Goal: Information Seeking & Learning: Check status

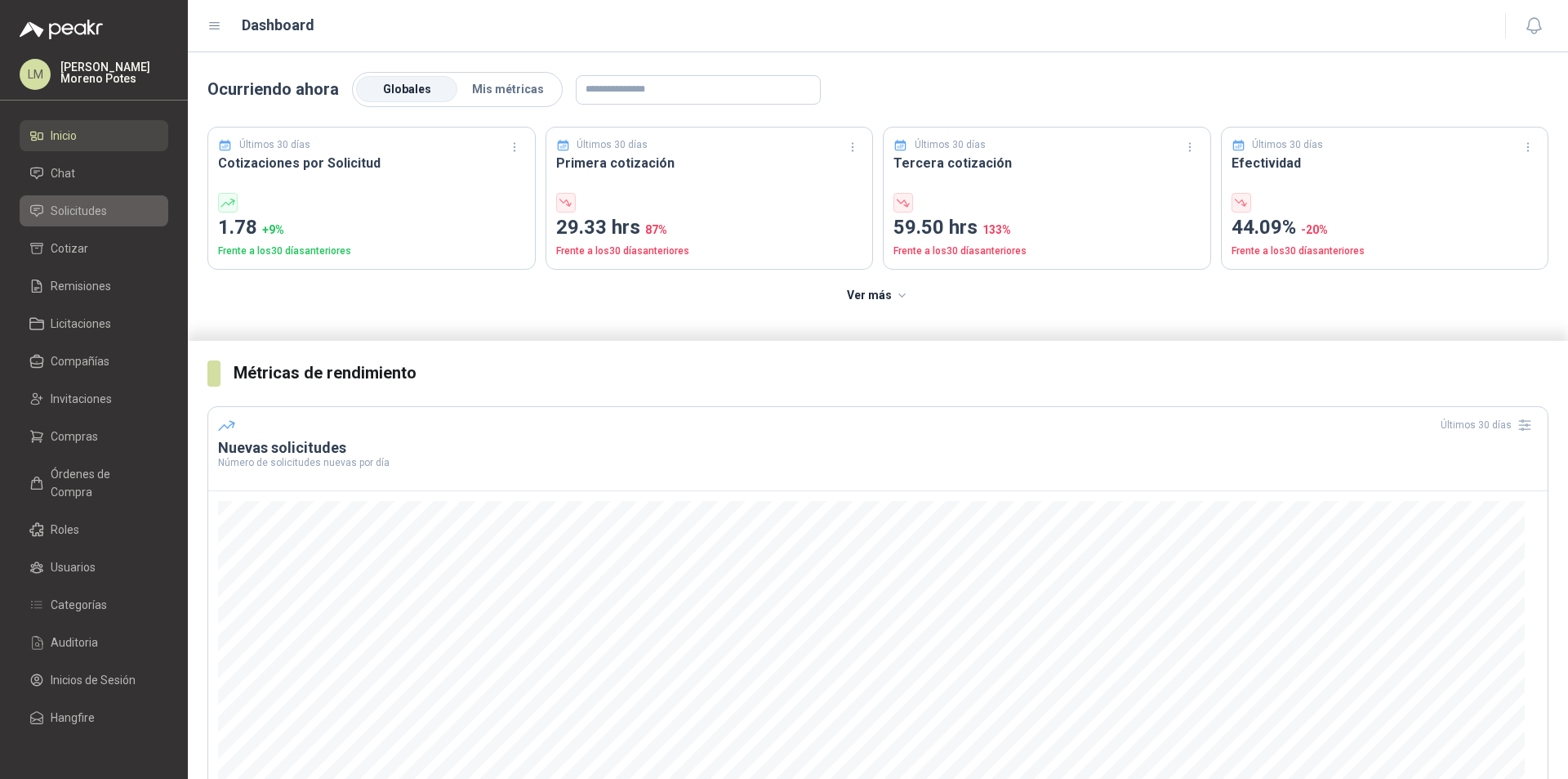
click at [79, 212] on span "Solicitudes" at bounding box center [79, 211] width 57 height 18
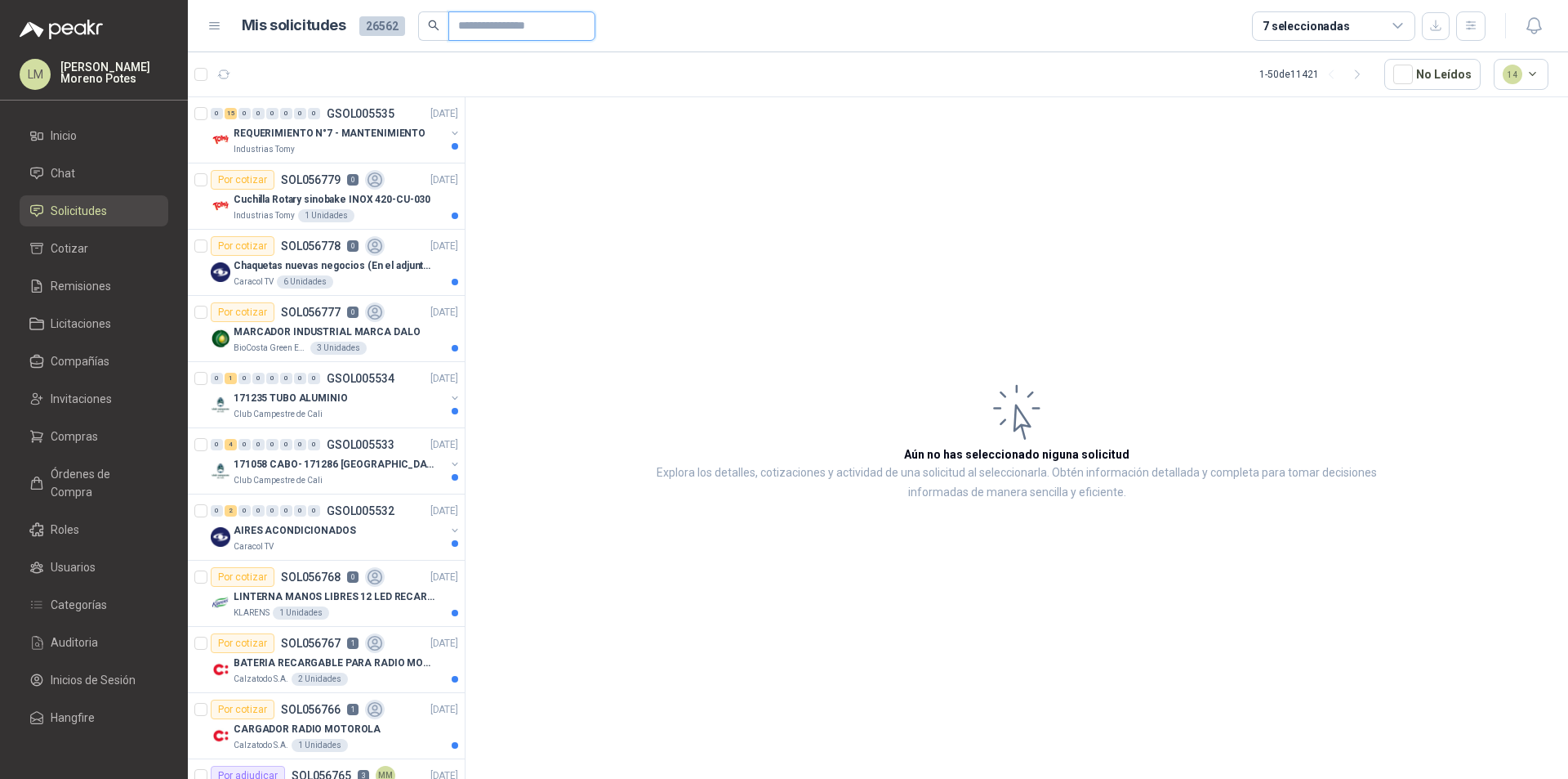
click at [507, 19] on input "text" at bounding box center [515, 26] width 114 height 27
click at [526, 31] on input "text" at bounding box center [515, 26] width 114 height 27
paste input "*********"
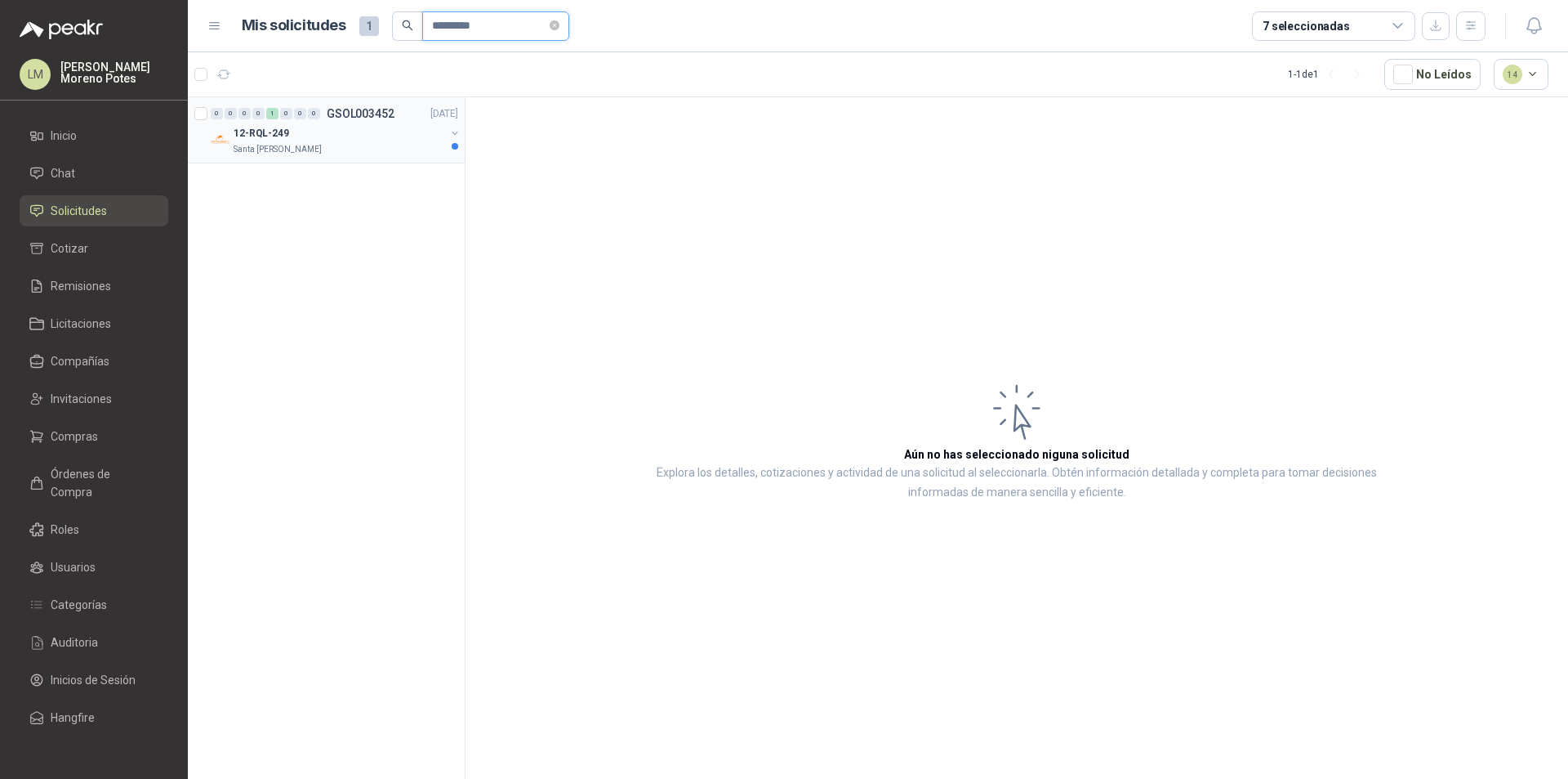
type input "*********"
click at [365, 157] on div "0 0 0 0 1 0 0 0 GSOL003452 [DATE] 12-RQL-249 Santa [PERSON_NAME]" at bounding box center [326, 130] width 277 height 66
click at [442, 136] on div "12-RQL-249" at bounding box center [338, 133] width 211 height 19
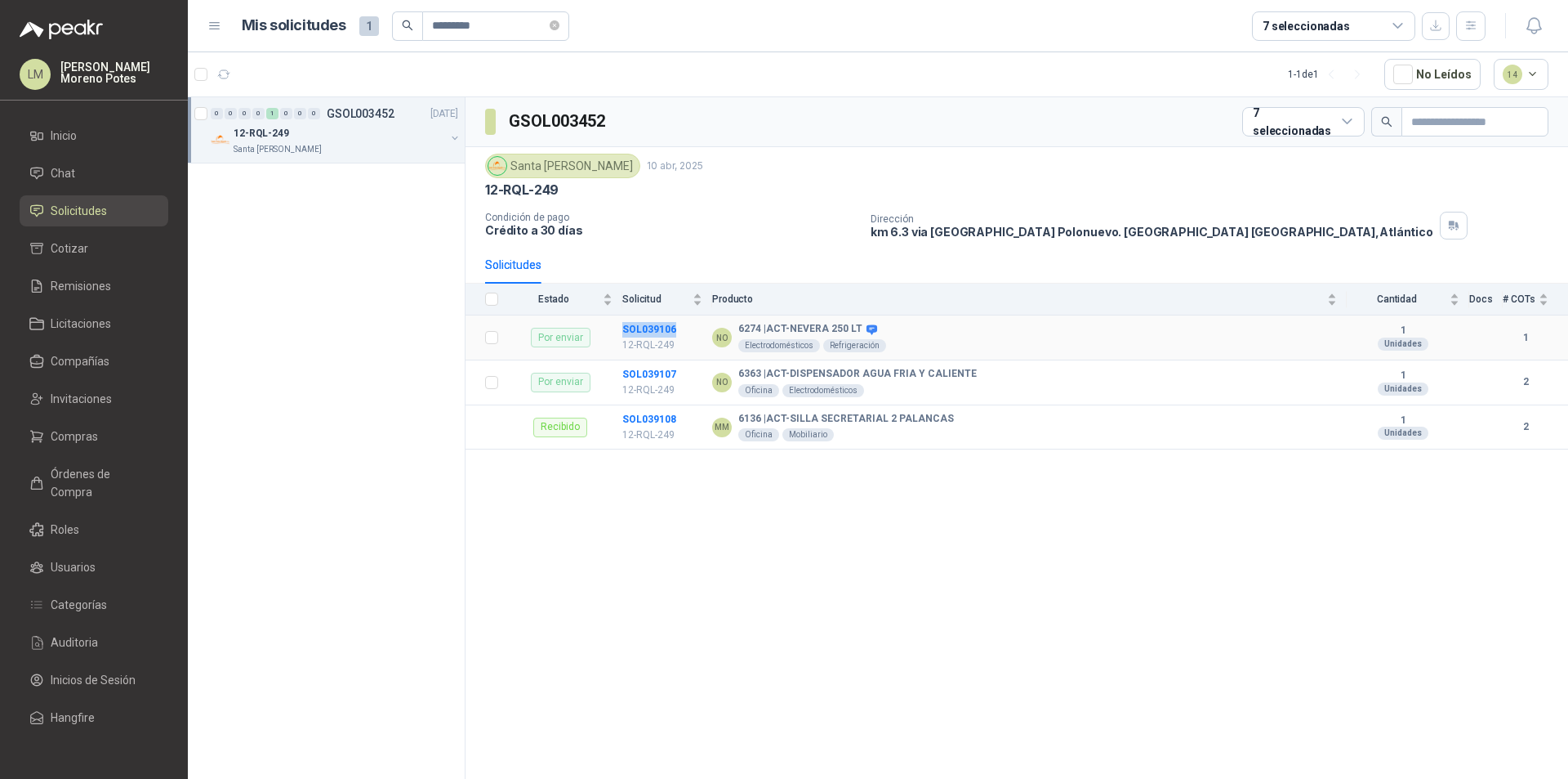
drag, startPoint x: 681, startPoint y: 329, endPoint x: 620, endPoint y: 325, distance: 61.1
click at [620, 325] on tr "Por enviar SOL039106 12-RQL-249 NO 6274 | ACT-NEVERA 250 LT Electrodomésticos R…" at bounding box center [1016, 338] width 1102 height 45
copy tr "SOL039106"
click at [655, 327] on b "SOL039106" at bounding box center [649, 329] width 54 height 11
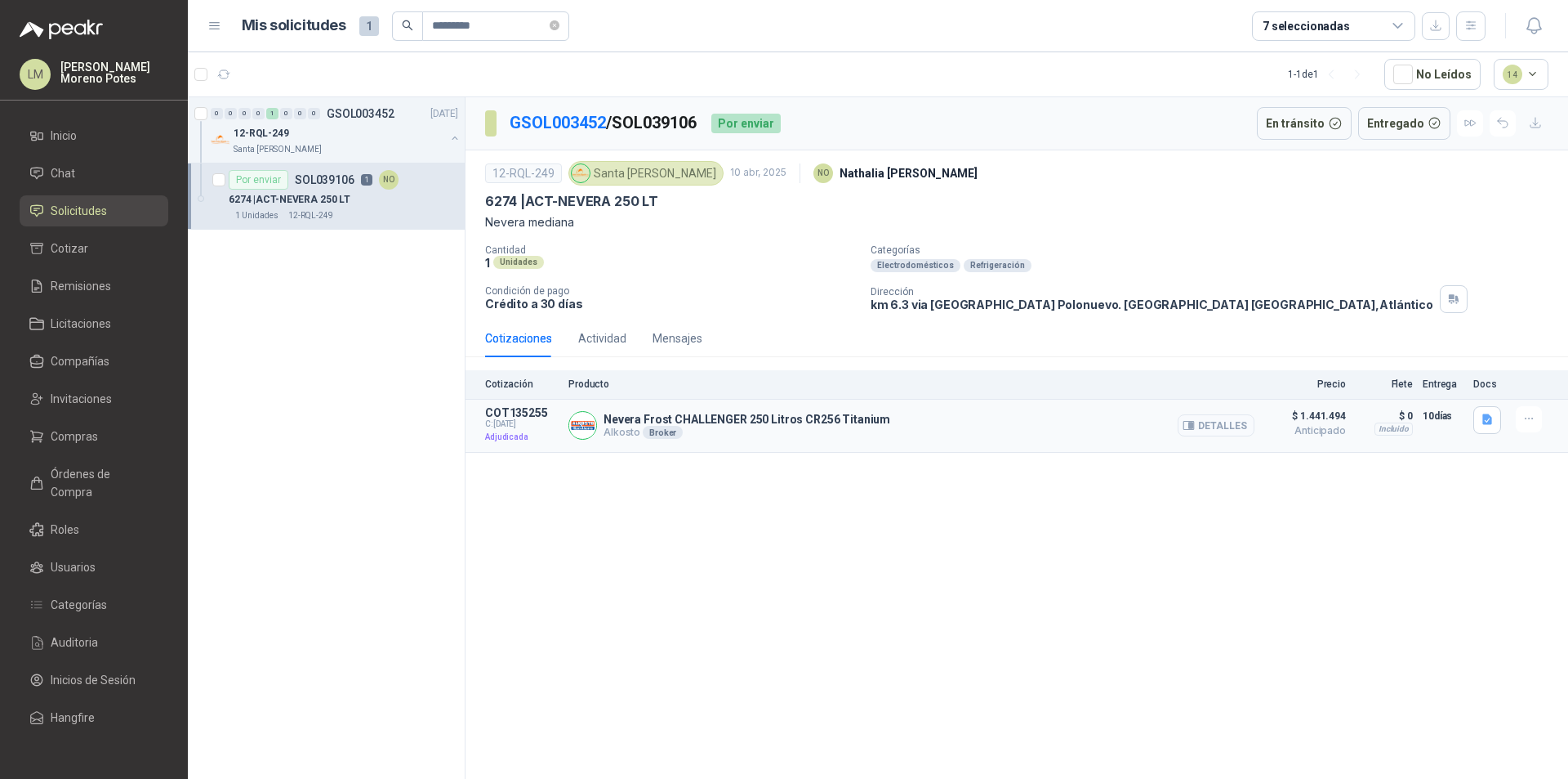
click at [1242, 424] on button "Detalles" at bounding box center [1216, 426] width 77 height 22
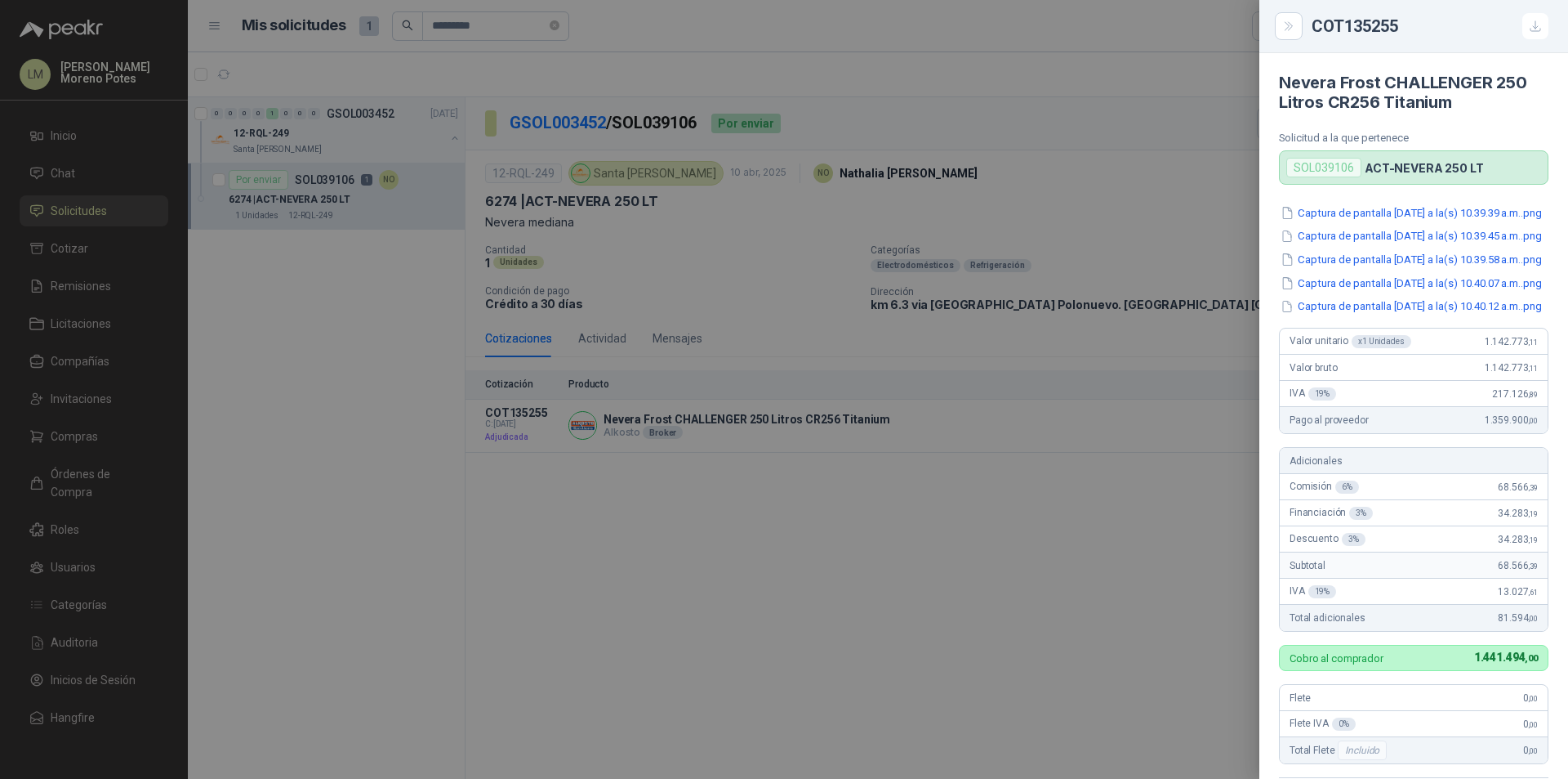
scroll to position [359, 0]
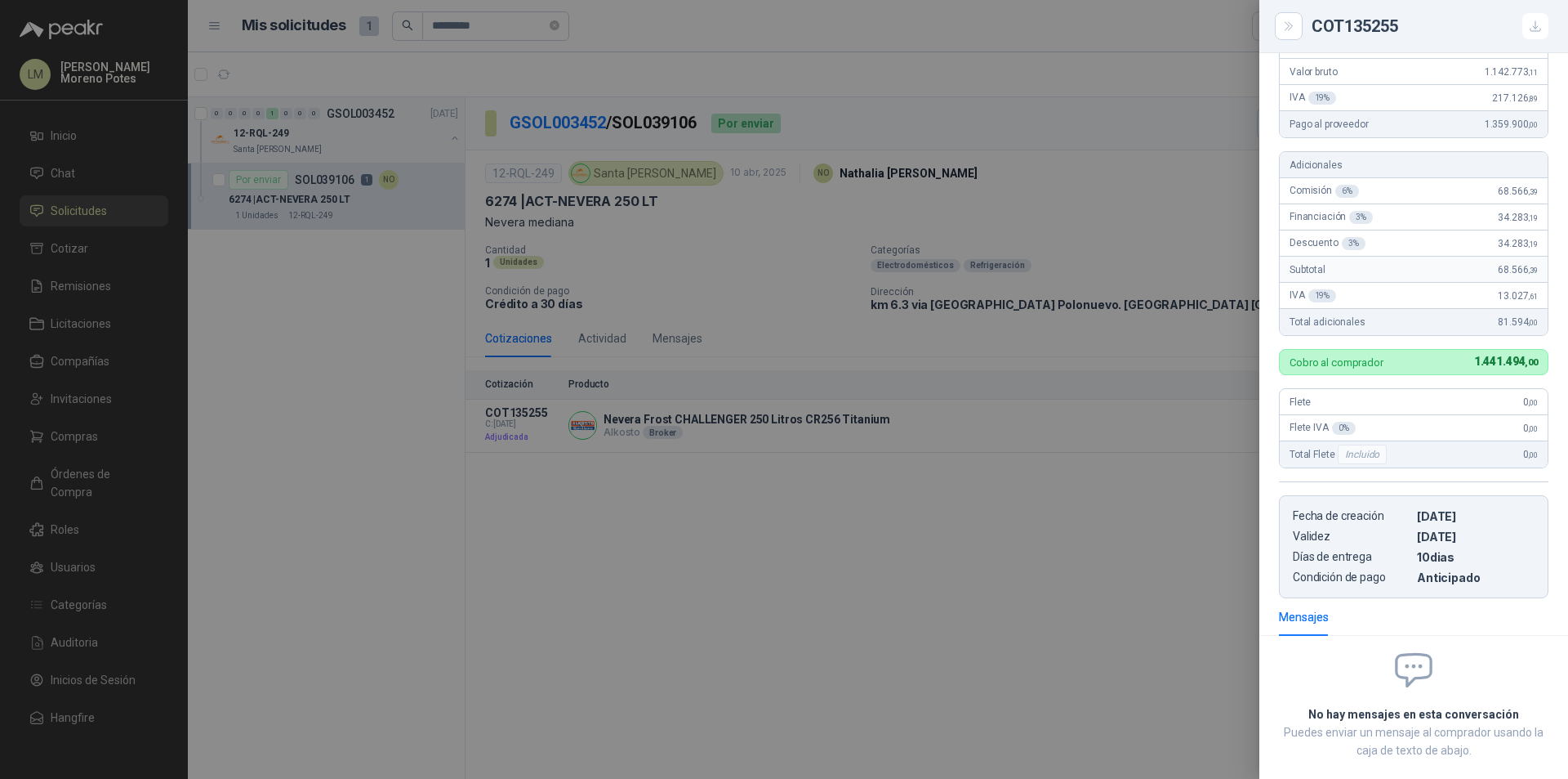
click at [1102, 637] on div at bounding box center [784, 389] width 1568 height 779
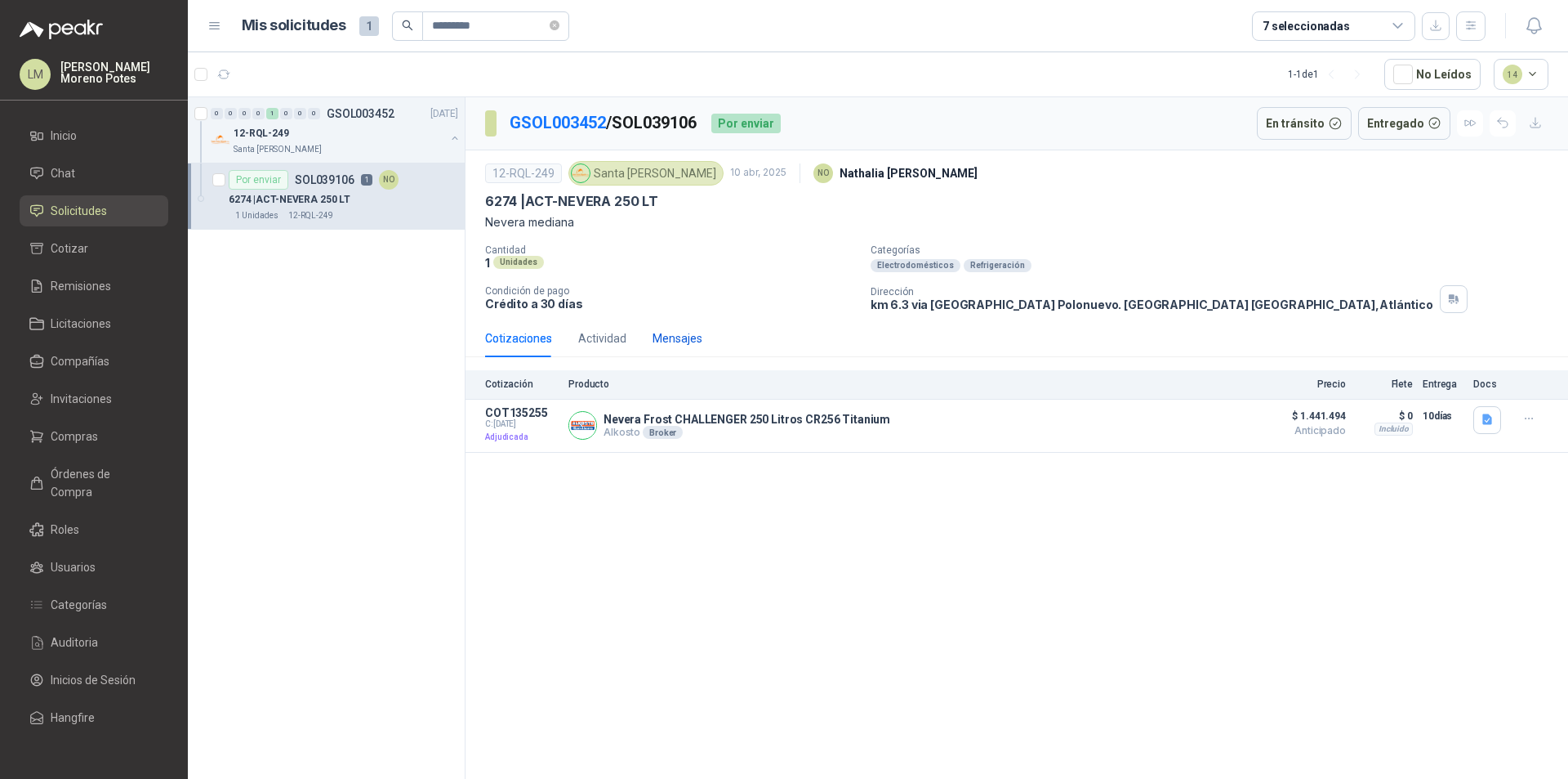
click at [686, 339] on div "Mensajes" at bounding box center [677, 339] width 49 height 18
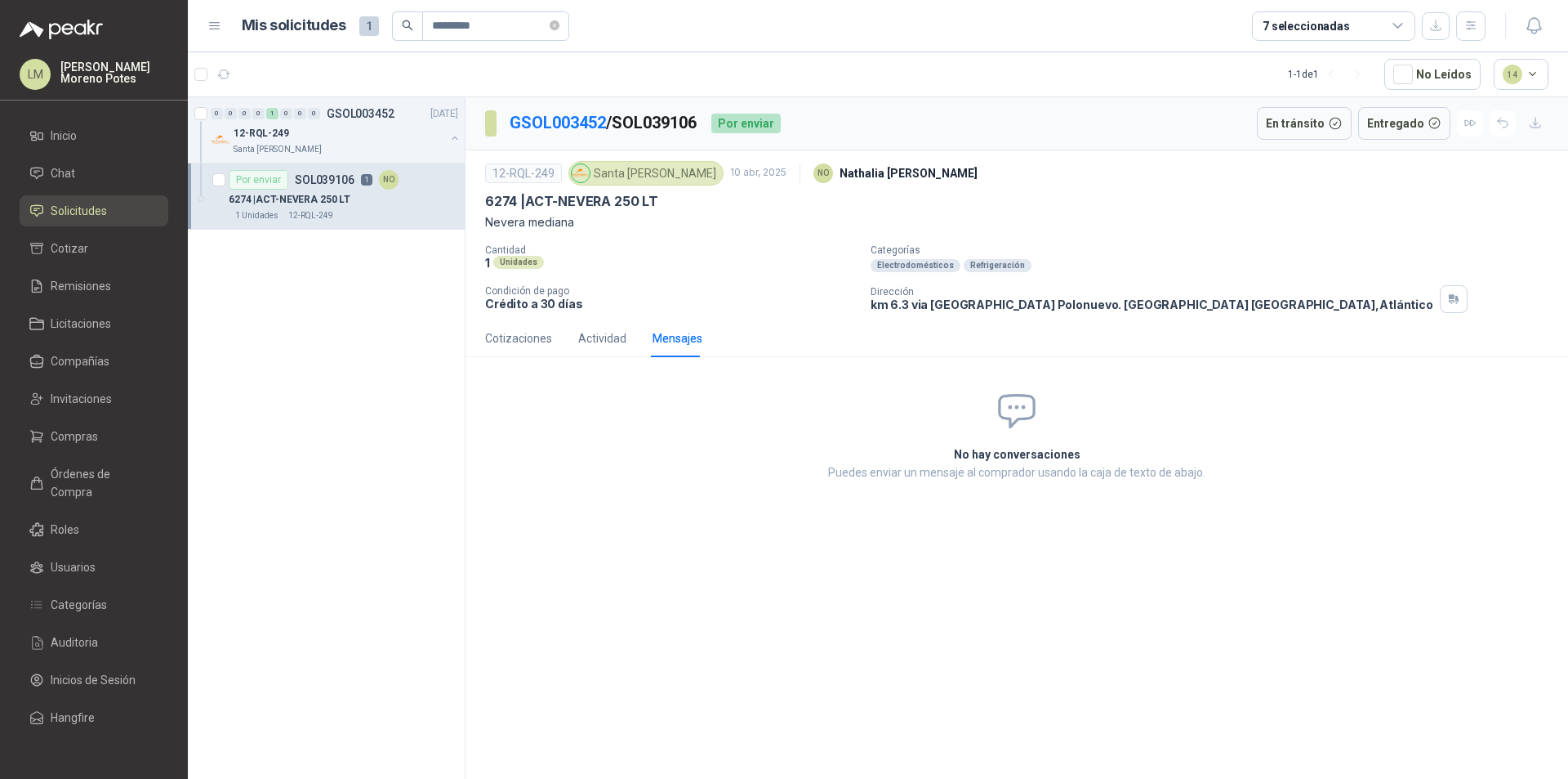
click at [823, 529] on div "GSOL003452 / SOL039106 Por enviar En tránsito Entregado 12-RQL-249 Santa Anita …" at bounding box center [1016, 440] width 1102 height 687
click at [527, 339] on div "Cotizaciones" at bounding box center [518, 339] width 67 height 18
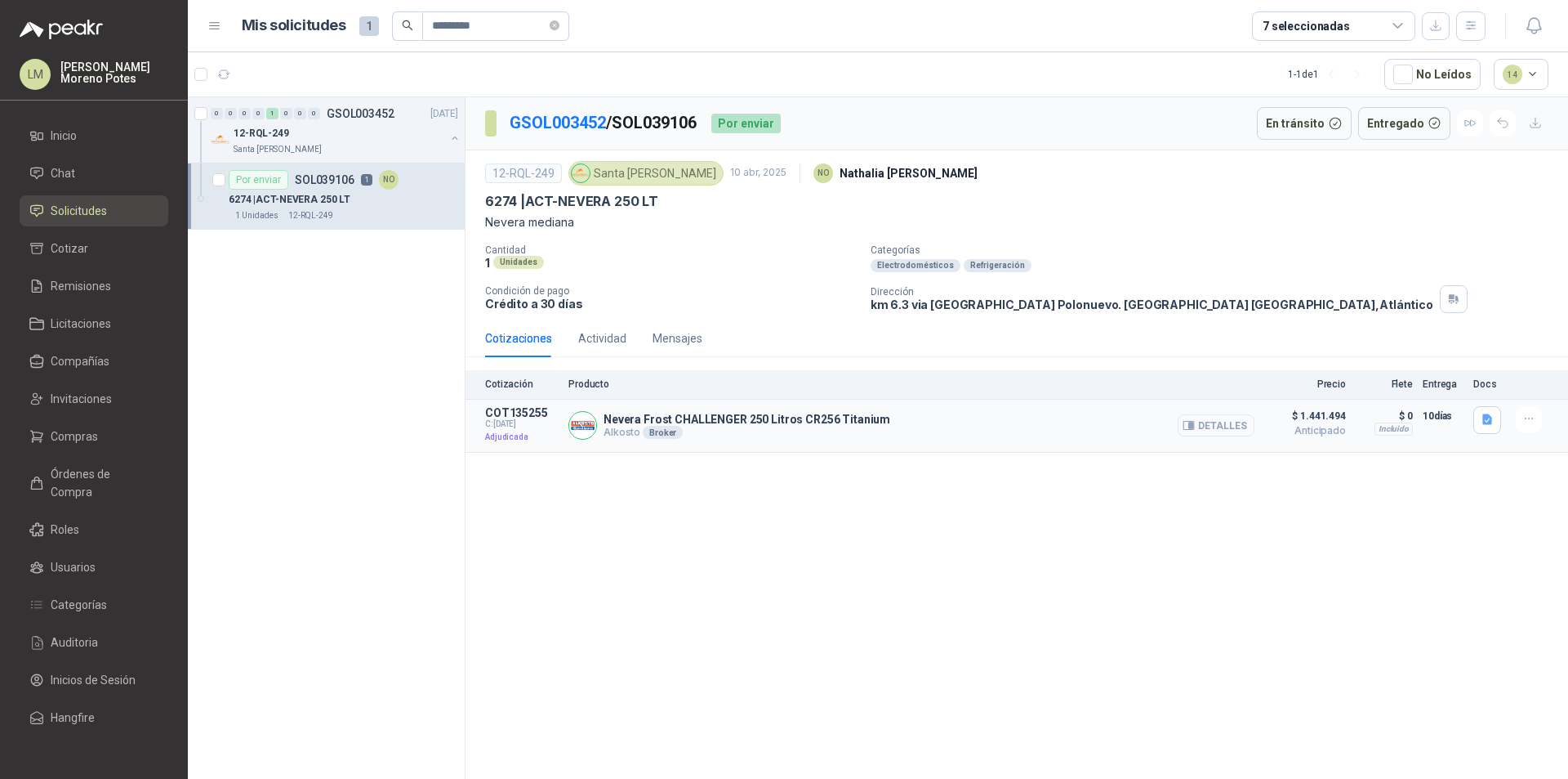
click at [1199, 431] on button "Detalles" at bounding box center [1216, 426] width 77 height 22
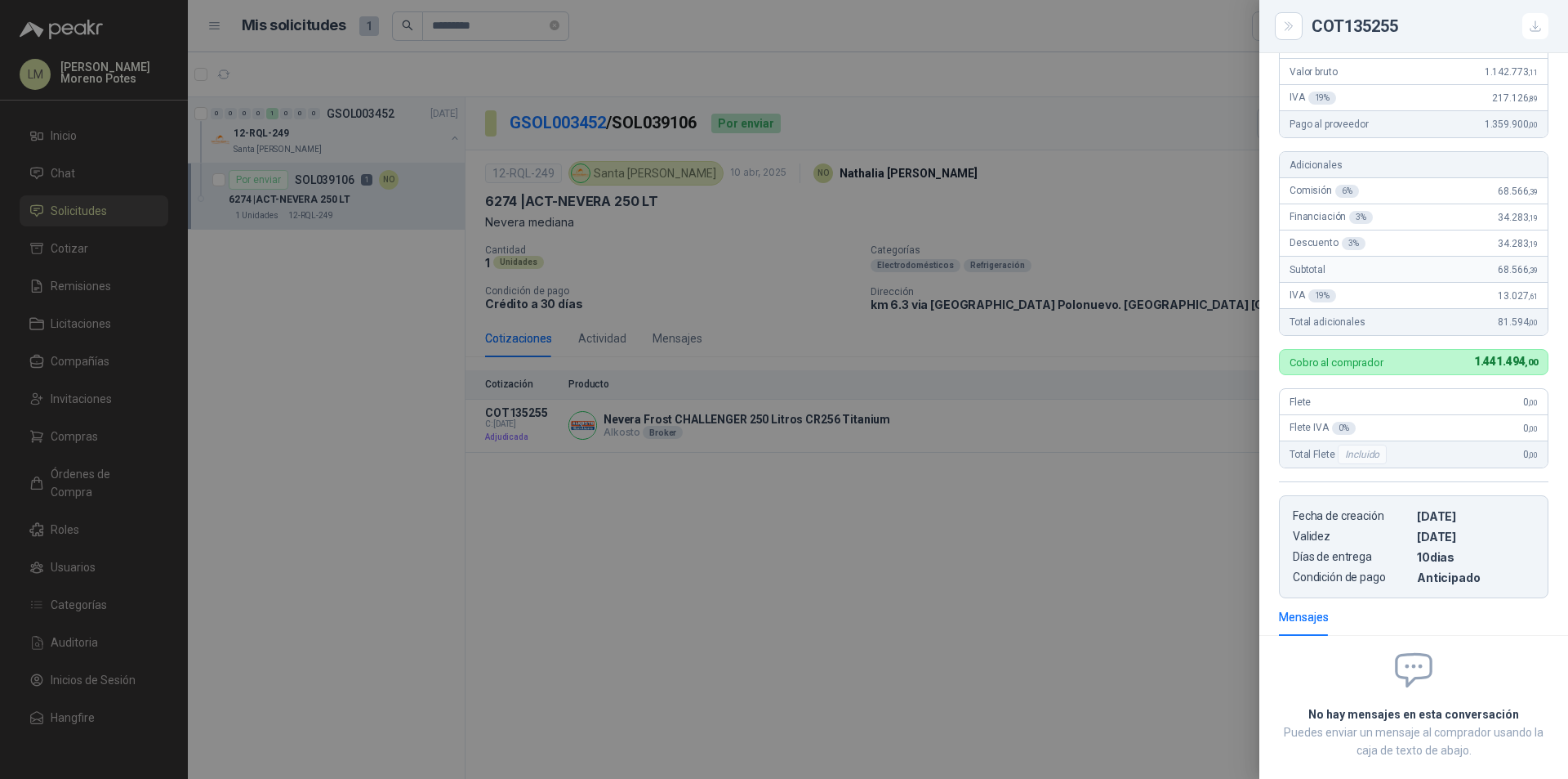
click at [1153, 456] on div at bounding box center [784, 389] width 1568 height 779
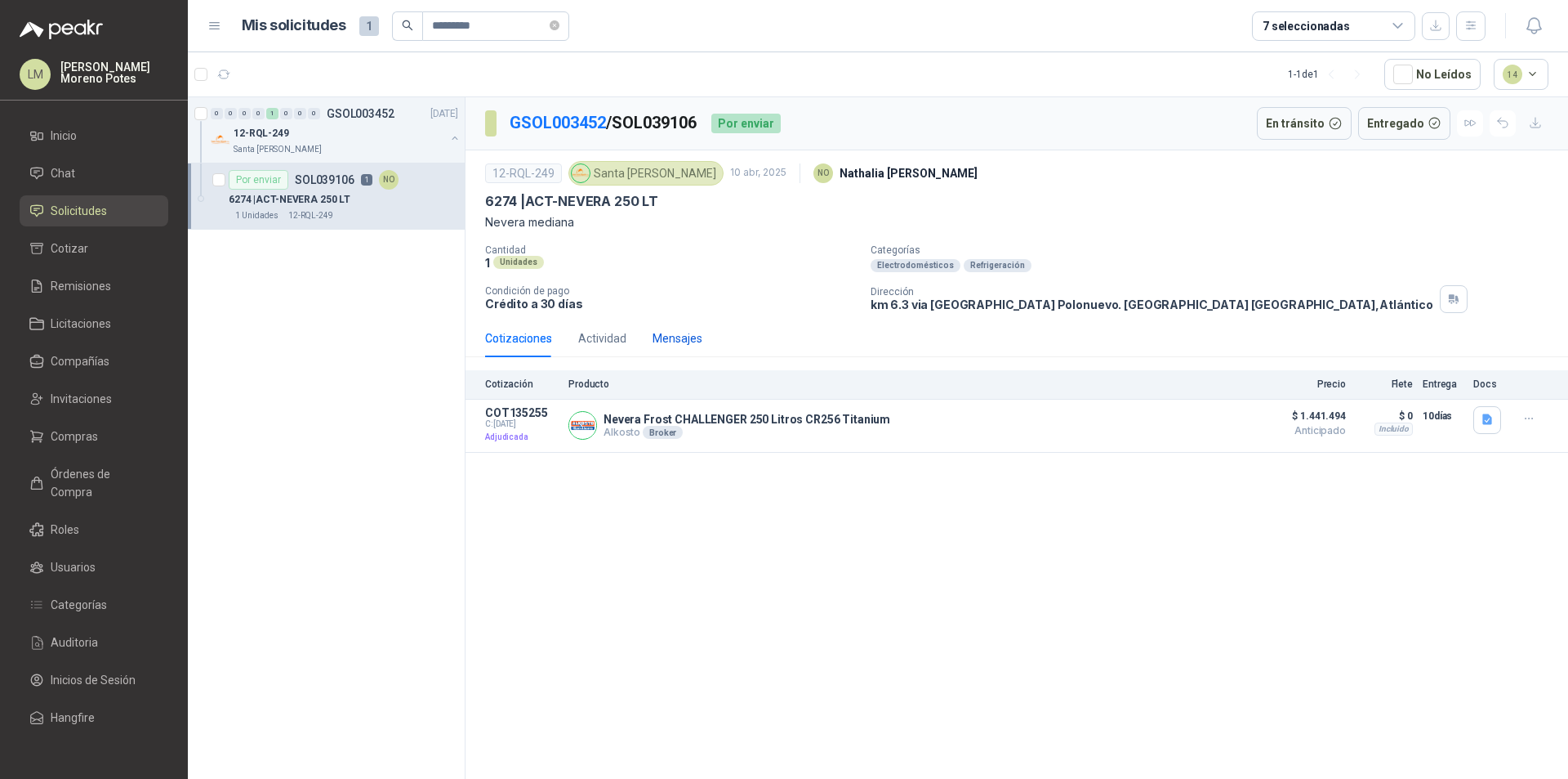
click at [682, 334] on div "Mensajes" at bounding box center [677, 339] width 49 height 18
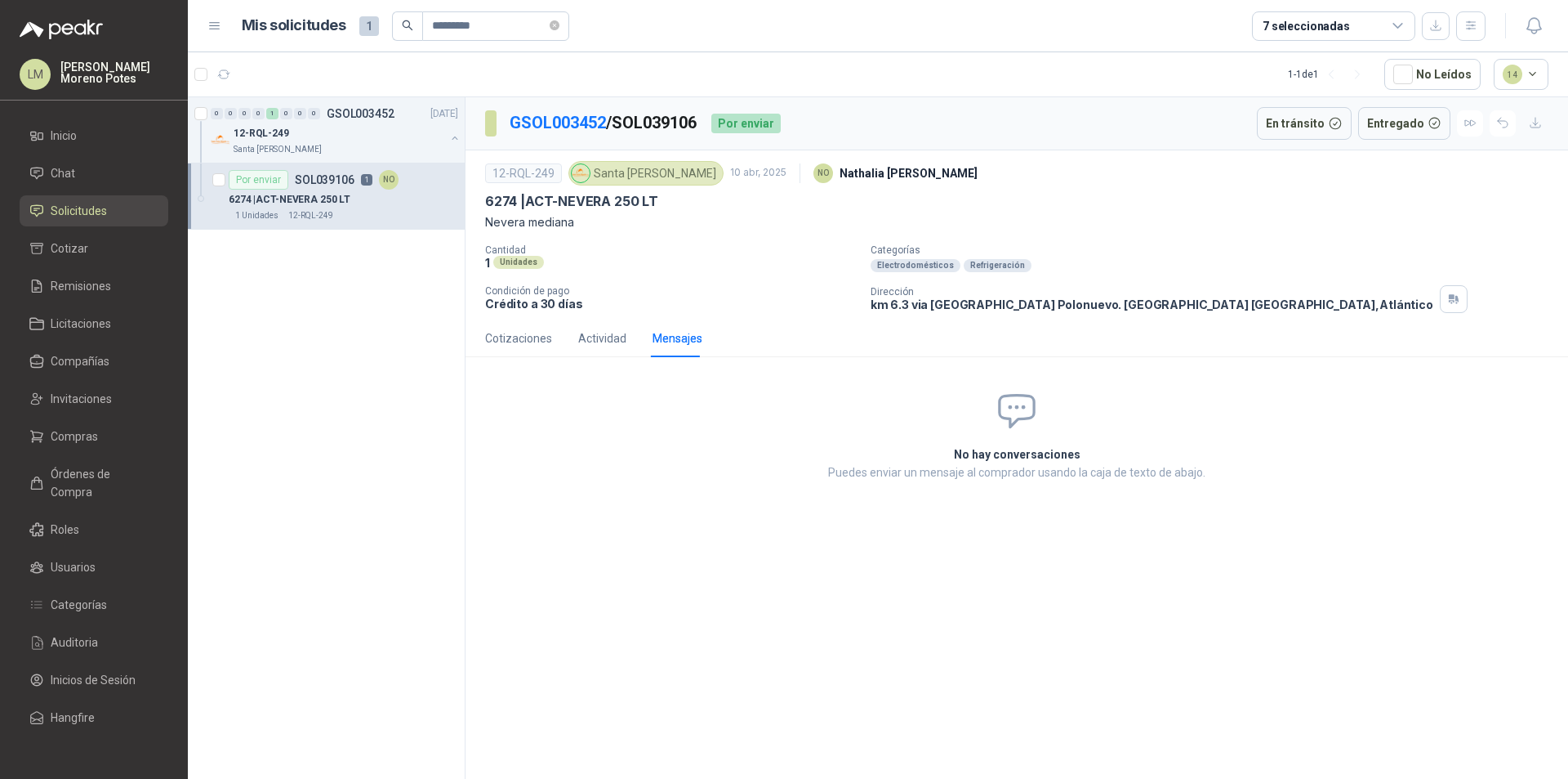
click at [1048, 442] on div "No hay conversaciones Puedes enviar un mensaje al comprador usando la caja de t…" at bounding box center [1016, 436] width 609 height 132
click at [498, 335] on div "Cotizaciones" at bounding box center [518, 339] width 67 height 18
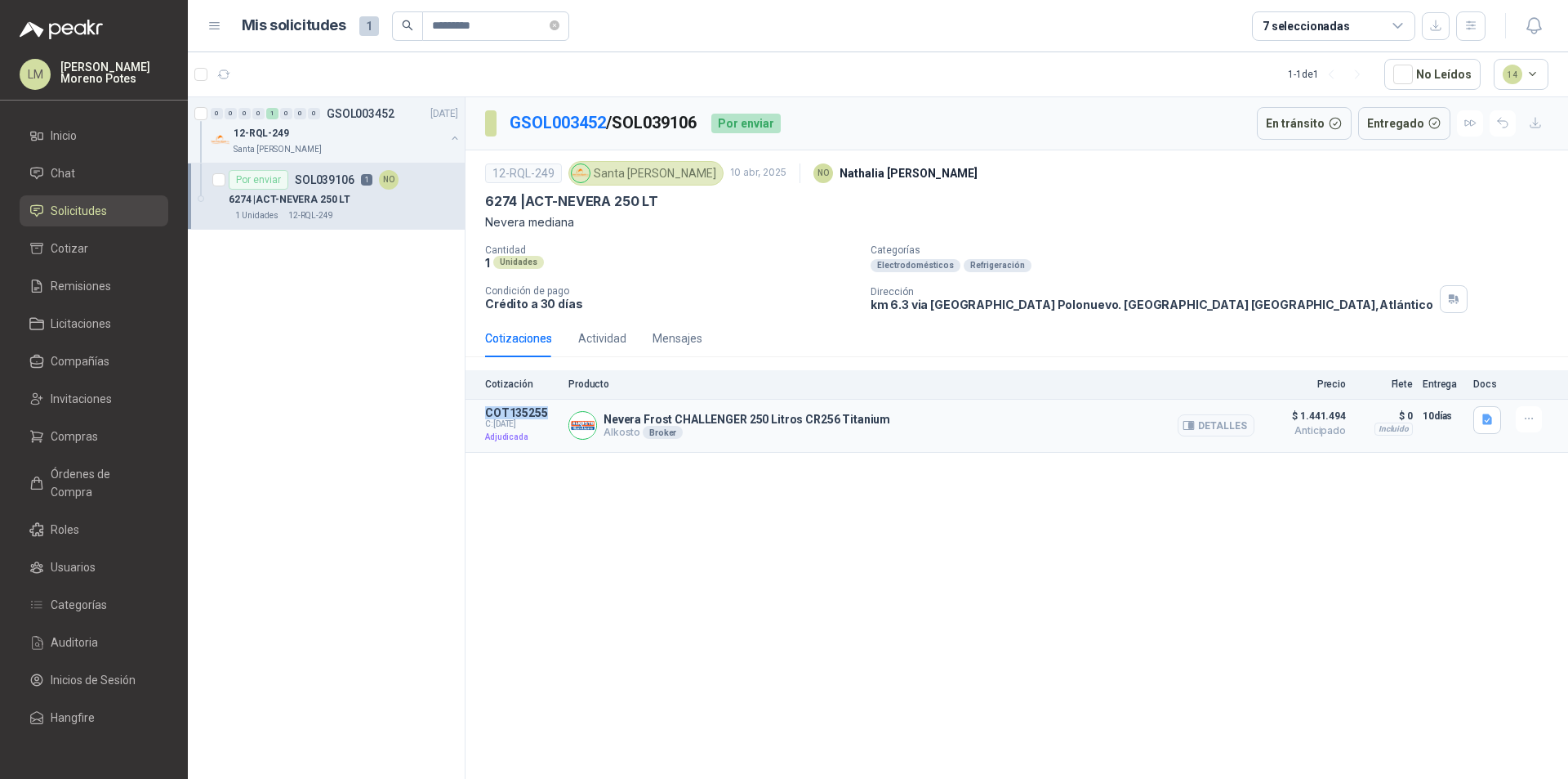
drag, startPoint x: 549, startPoint y: 412, endPoint x: 486, endPoint y: 415, distance: 63.1
click at [486, 415] on p "COT135255" at bounding box center [521, 413] width 73 height 13
copy p "COT135255"
click at [225, 70] on icon "button" at bounding box center [223, 74] width 12 height 8
click at [575, 528] on div "GSOL003452 / SOL039106 Por enviar En tránsito Entregado 12-RQL-249 Santa Anita …" at bounding box center [1016, 440] width 1102 height 687
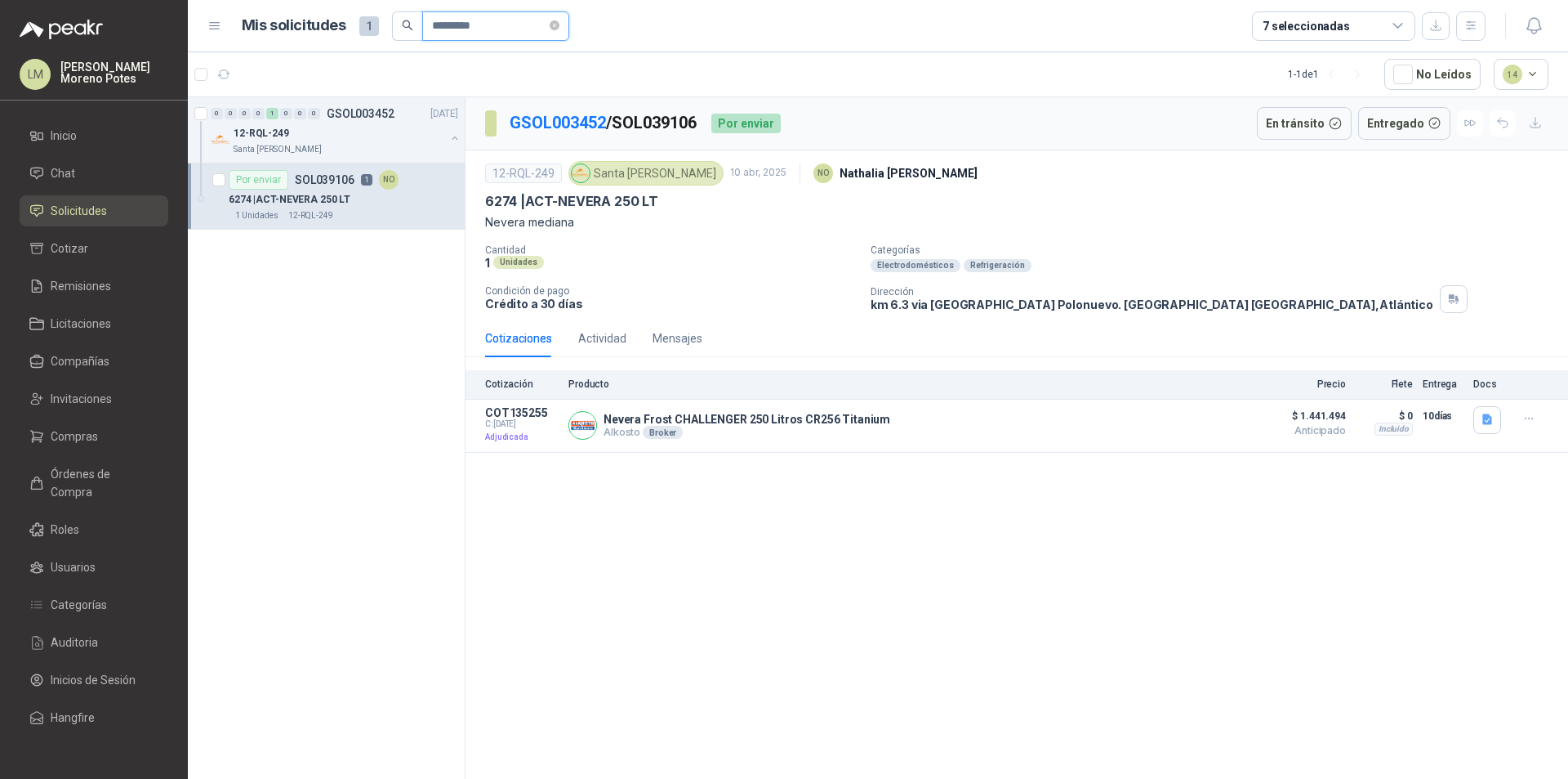
click at [515, 31] on input "*********" at bounding box center [489, 26] width 114 height 27
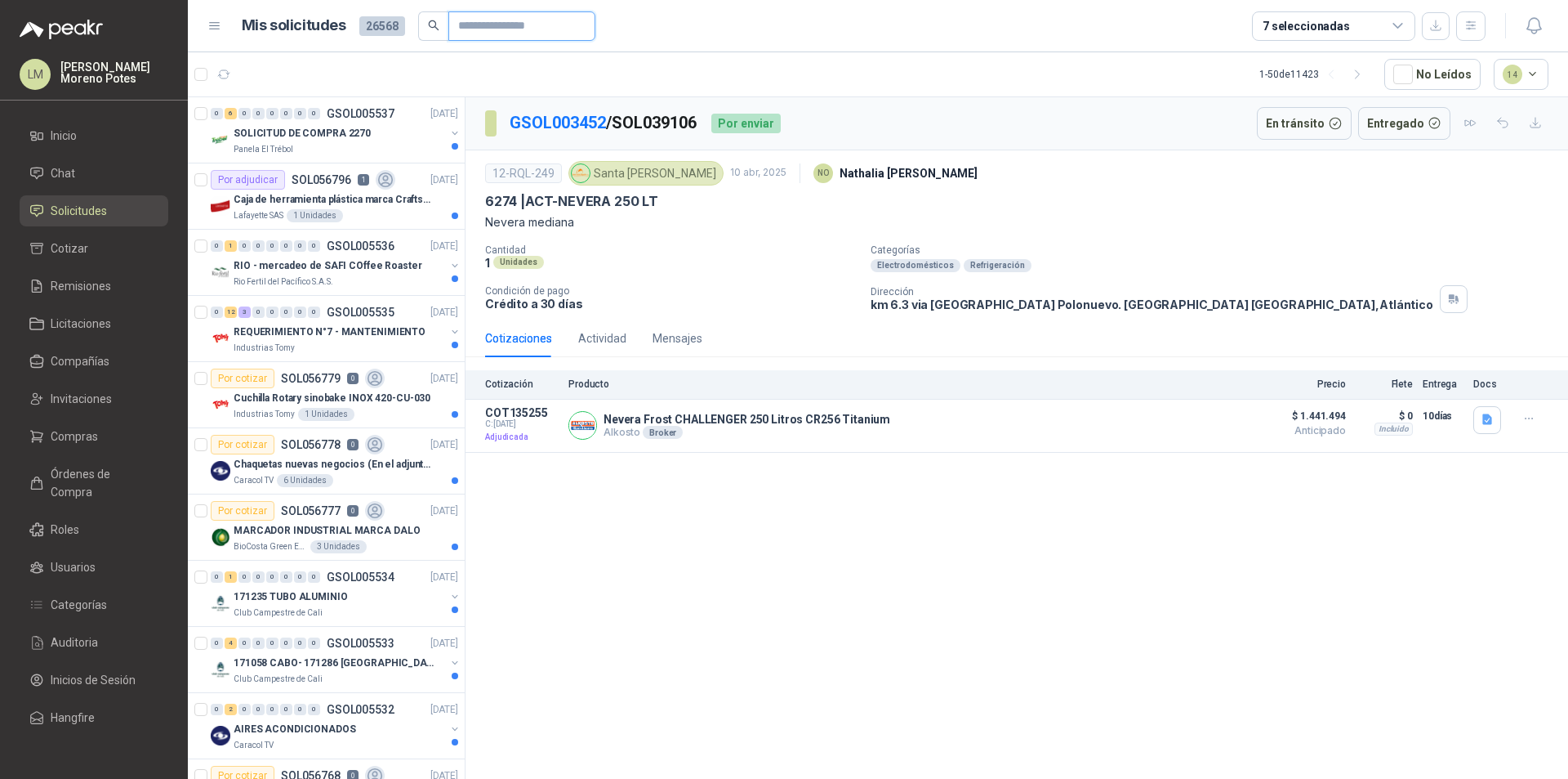
click at [488, 32] on input "text" at bounding box center [515, 26] width 114 height 27
paste input "*********"
type input "*********"
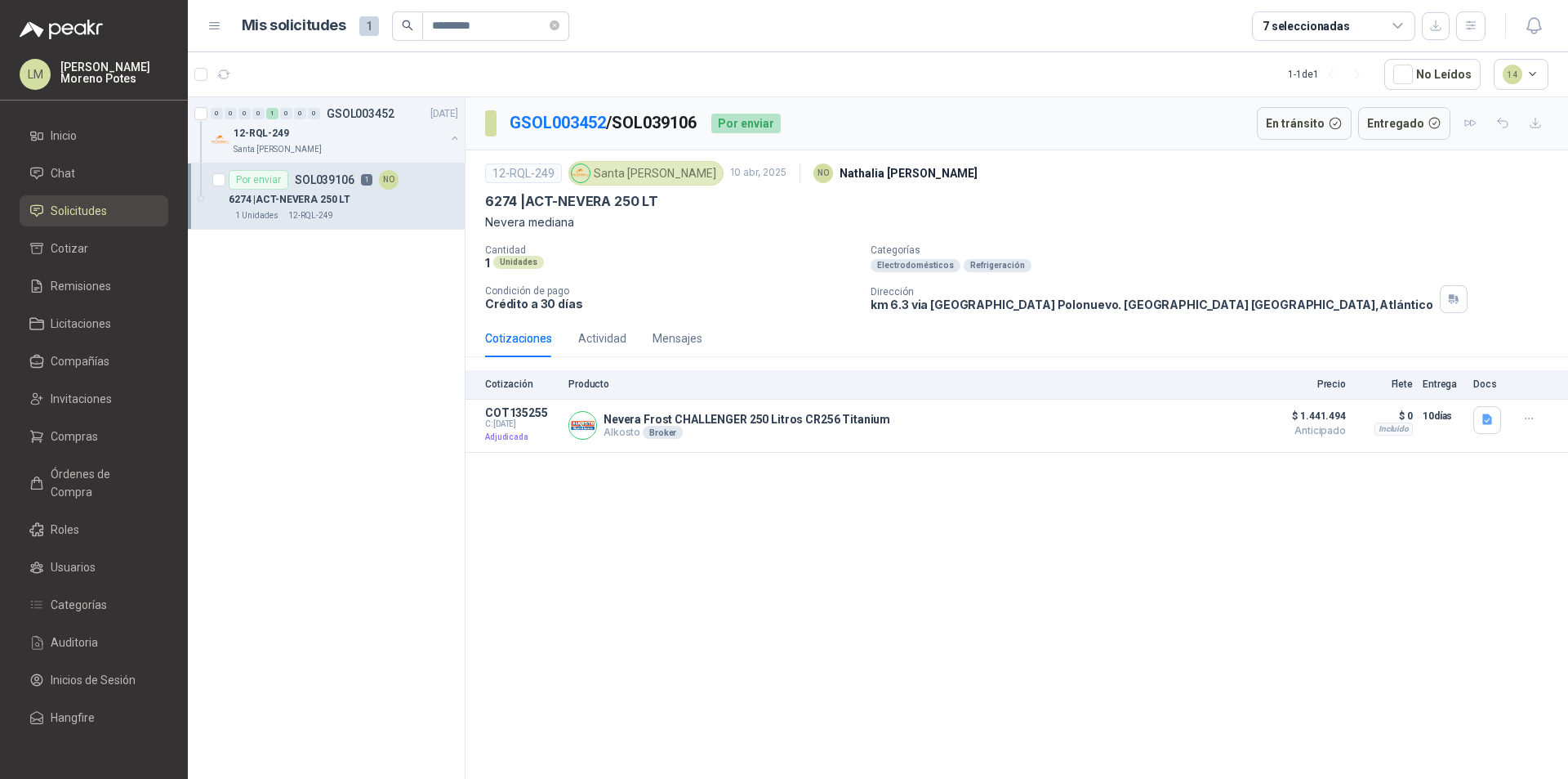
click at [326, 189] on div "6274 | ACT-NEVERA 250 LT" at bounding box center [343, 199] width 230 height 19
click at [392, 141] on div "12-RQL-249" at bounding box center [338, 133] width 211 height 19
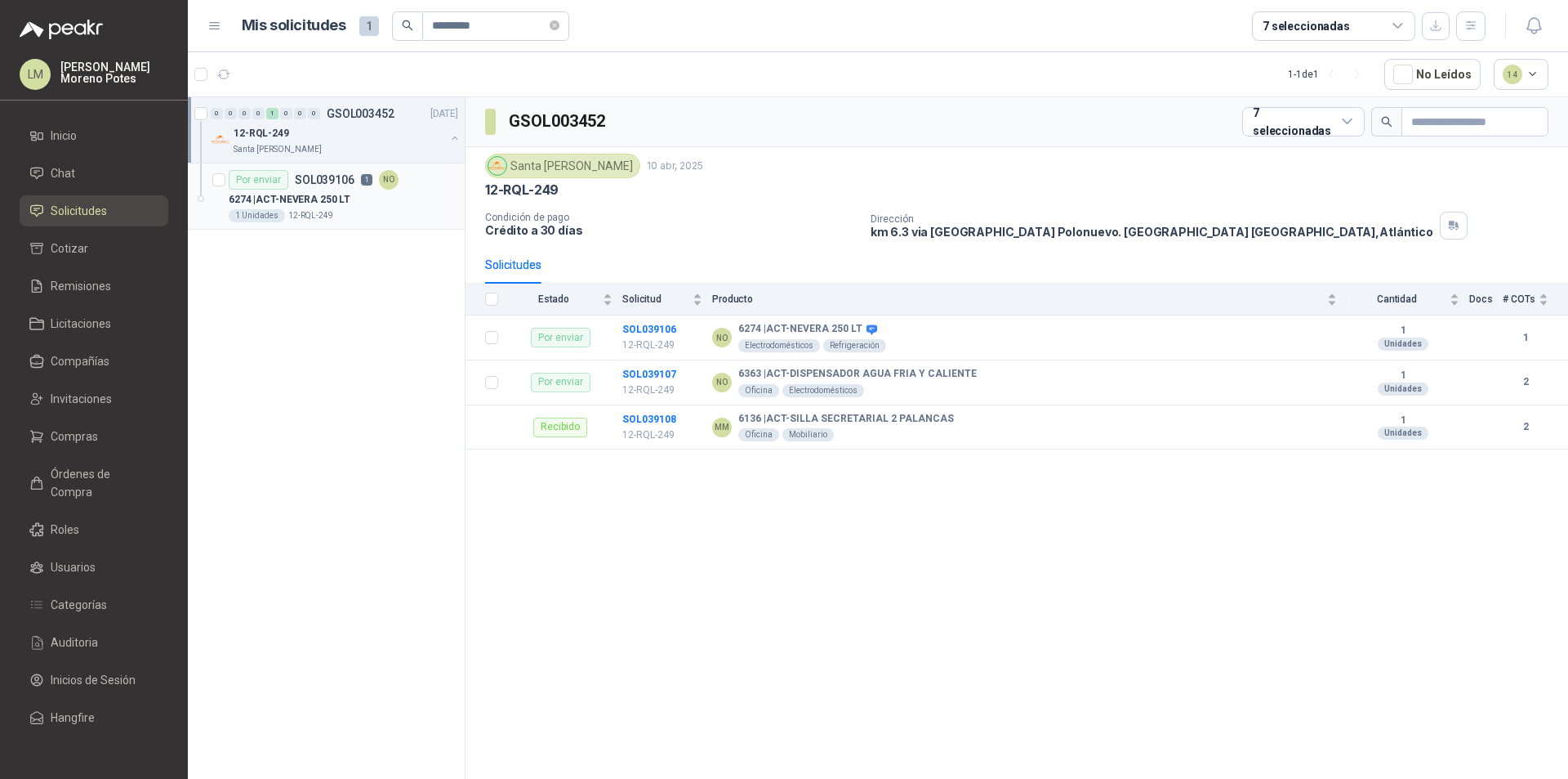
click at [413, 199] on div "6274 | ACT-NEVERA 250 LT" at bounding box center [343, 199] width 230 height 19
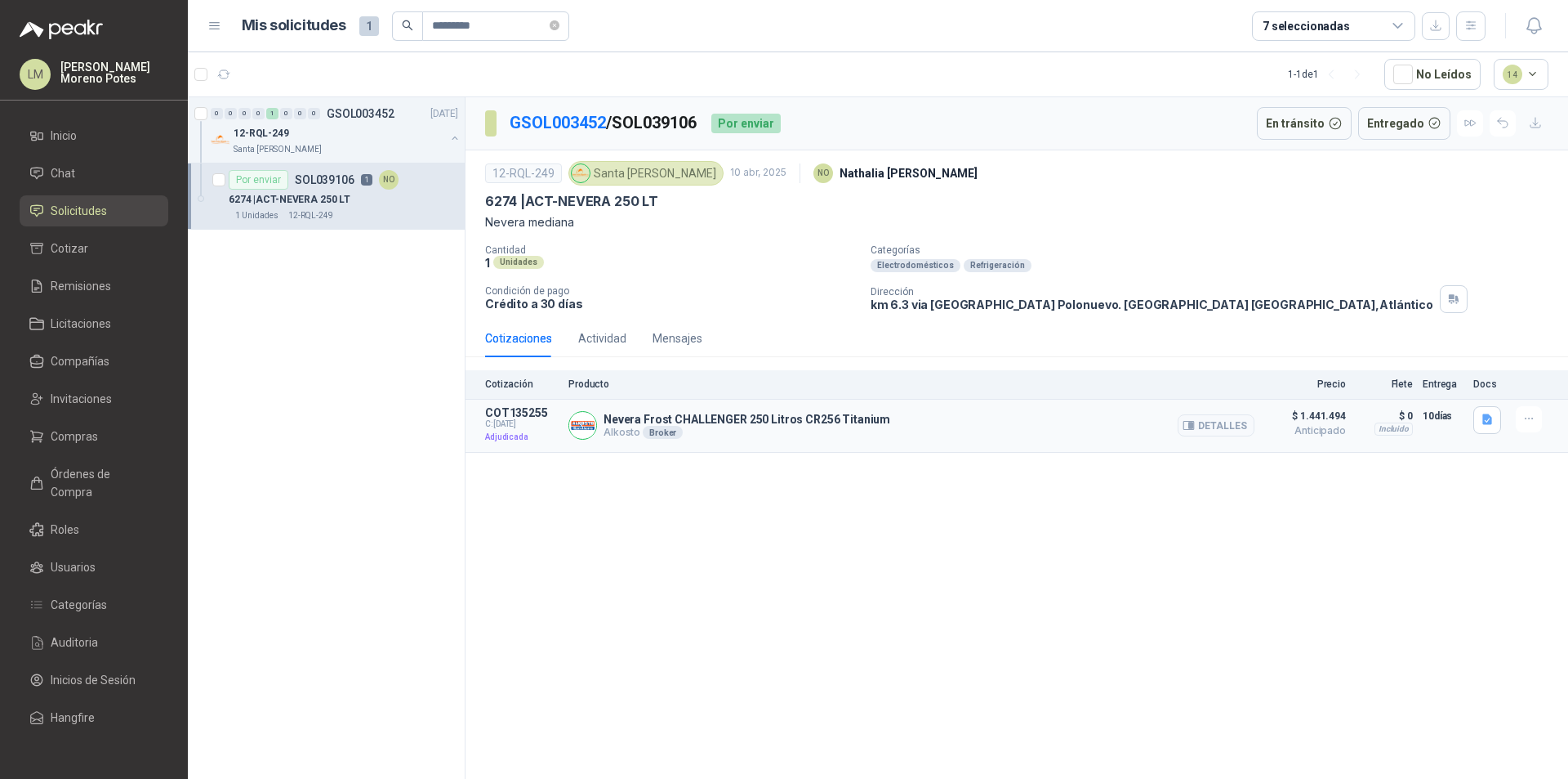
click at [497, 425] on span "C: [DATE]" at bounding box center [521, 424] width 73 height 10
click at [513, 410] on p "COT135255" at bounding box center [521, 413] width 73 height 13
